Goal: Task Accomplishment & Management: Manage account settings

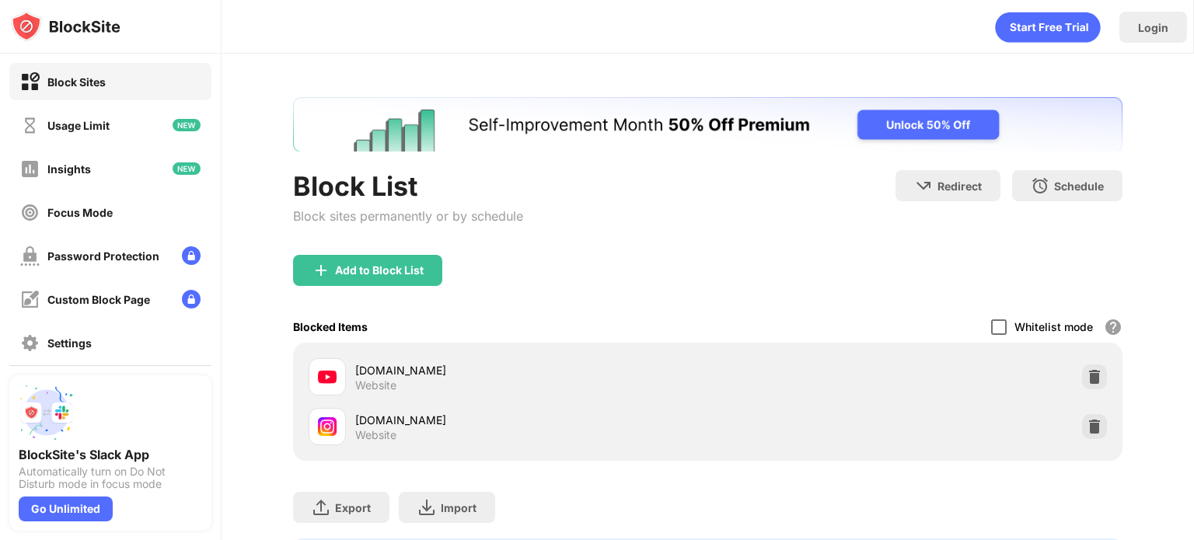
click at [991, 320] on div at bounding box center [999, 328] width 16 height 16
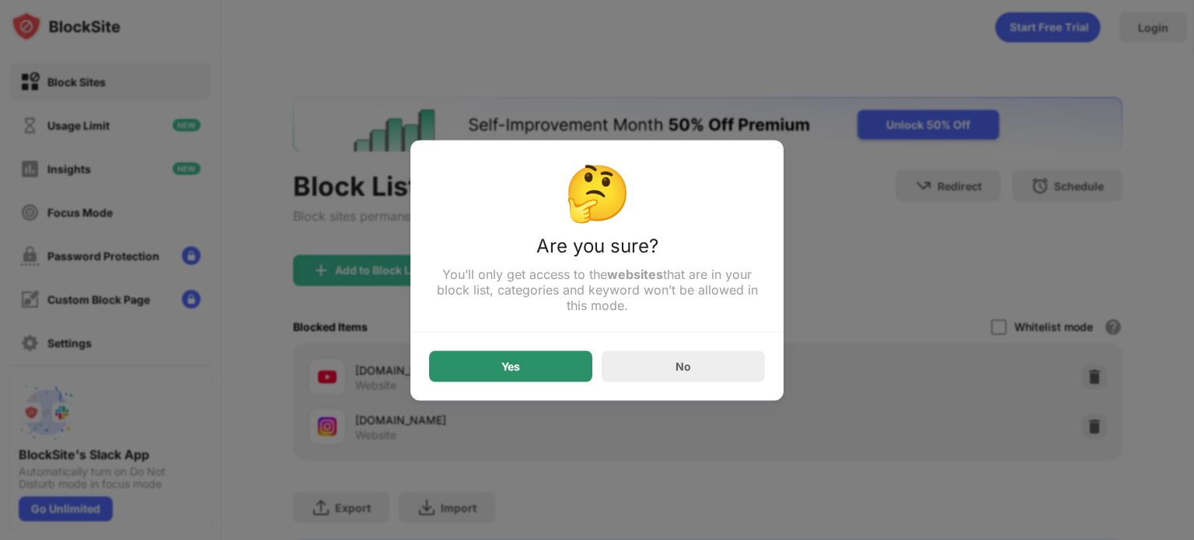
click at [532, 366] on div "Yes" at bounding box center [510, 366] width 163 height 31
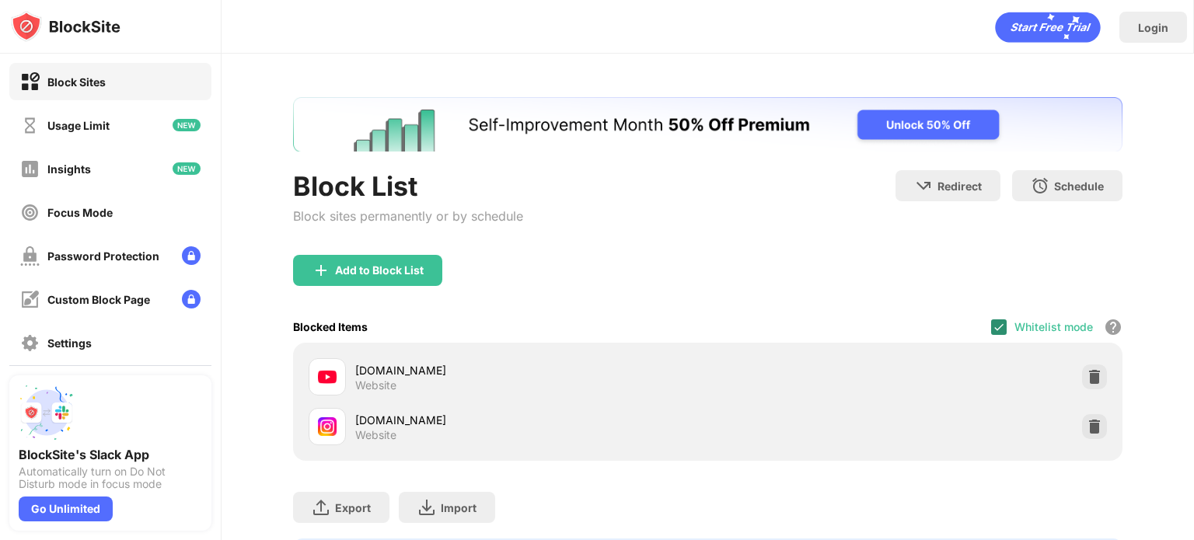
click at [993, 327] on img at bounding box center [999, 327] width 12 height 12
click at [991, 326] on div at bounding box center [999, 328] width 16 height 16
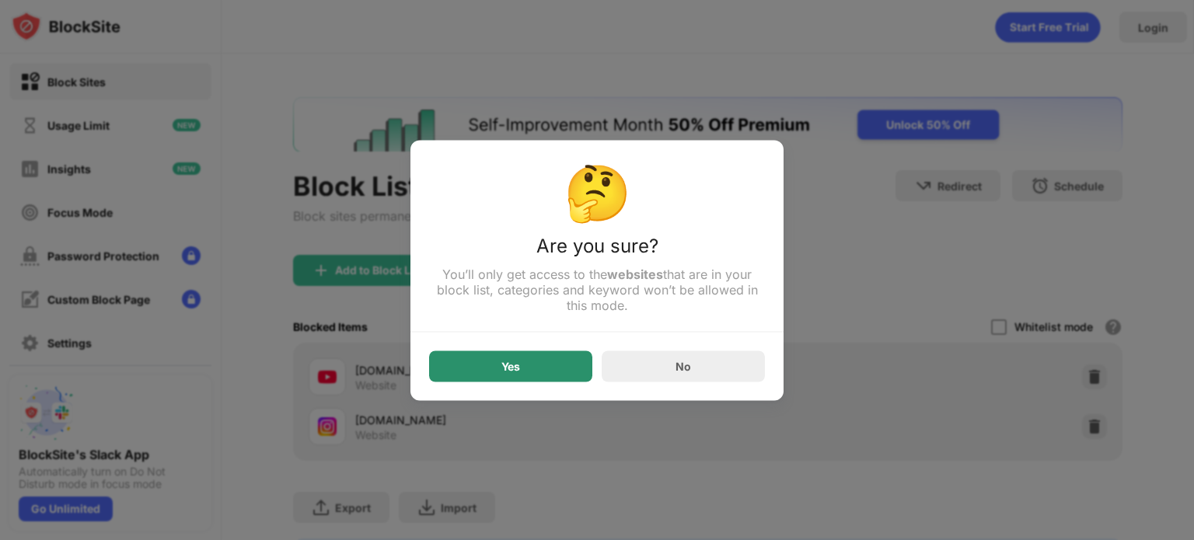
click at [451, 360] on div "Yes" at bounding box center [510, 366] width 163 height 31
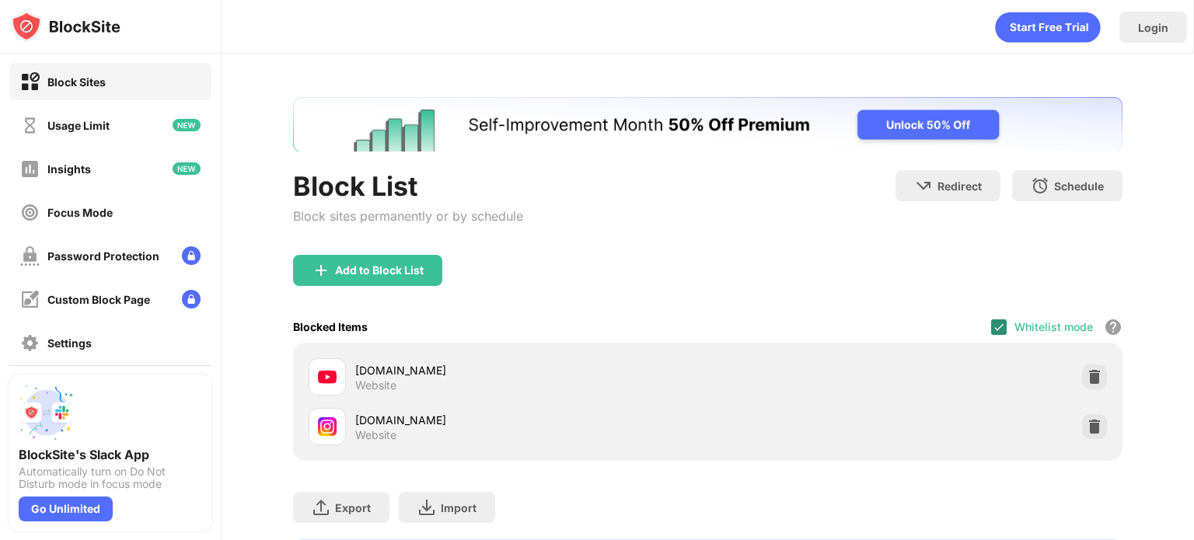
click at [993, 321] on img at bounding box center [999, 327] width 12 height 12
click at [991, 326] on div at bounding box center [999, 328] width 16 height 16
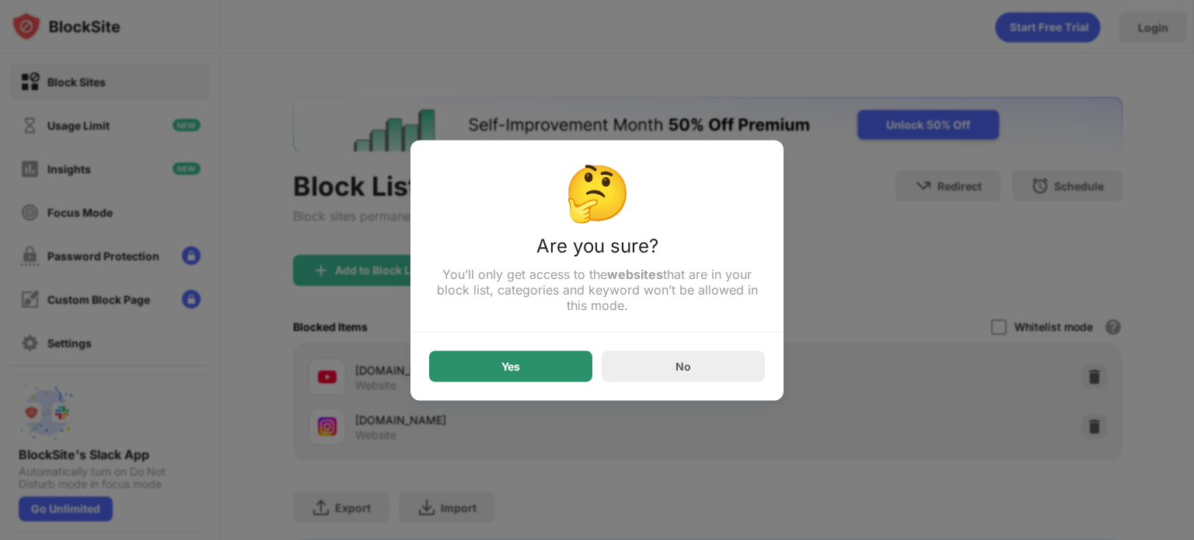
click at [544, 369] on div "Yes" at bounding box center [510, 366] width 163 height 31
